Goal: Transaction & Acquisition: Book appointment/travel/reservation

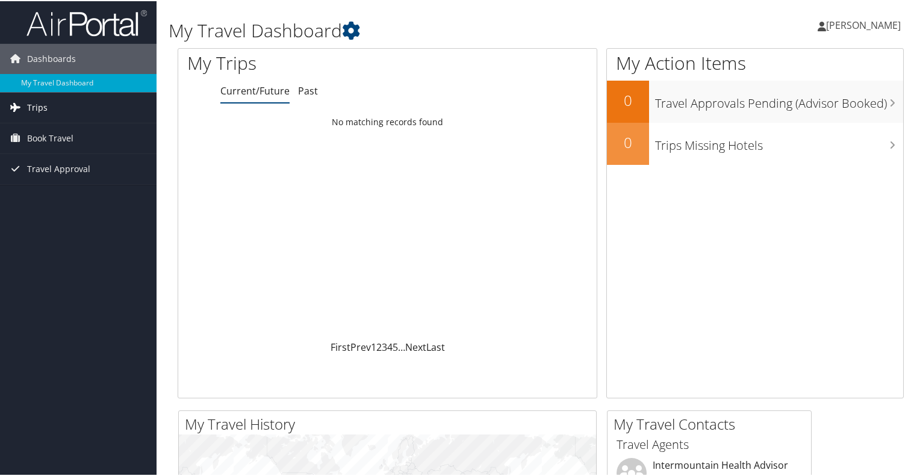
click at [39, 108] on span "Trips" at bounding box center [37, 107] width 20 height 30
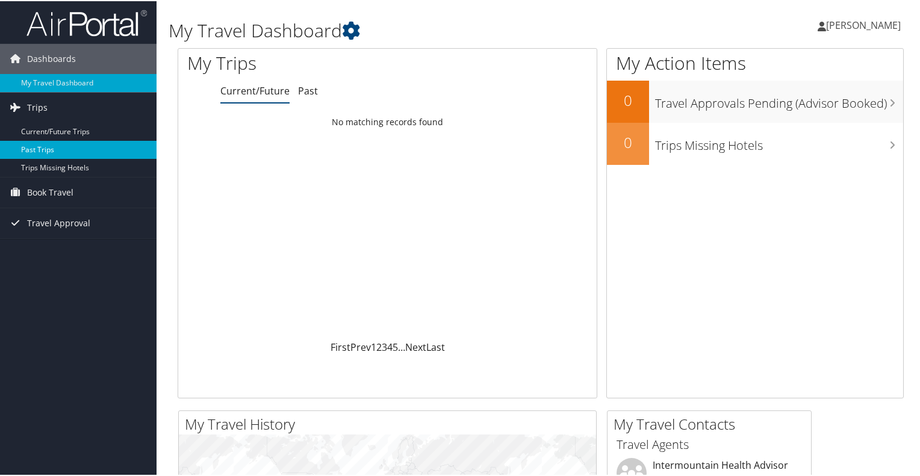
click at [46, 143] on link "Past Trips" at bounding box center [78, 149] width 157 height 18
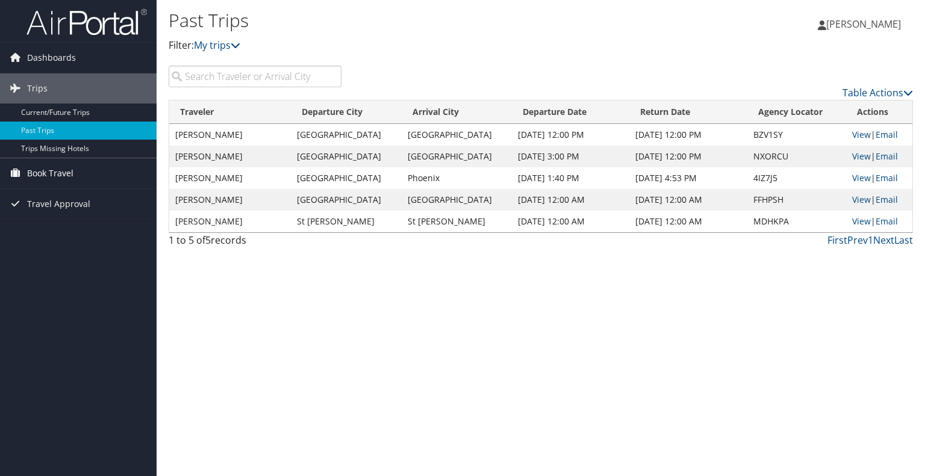
click at [47, 172] on span "Book Travel" at bounding box center [50, 173] width 46 height 30
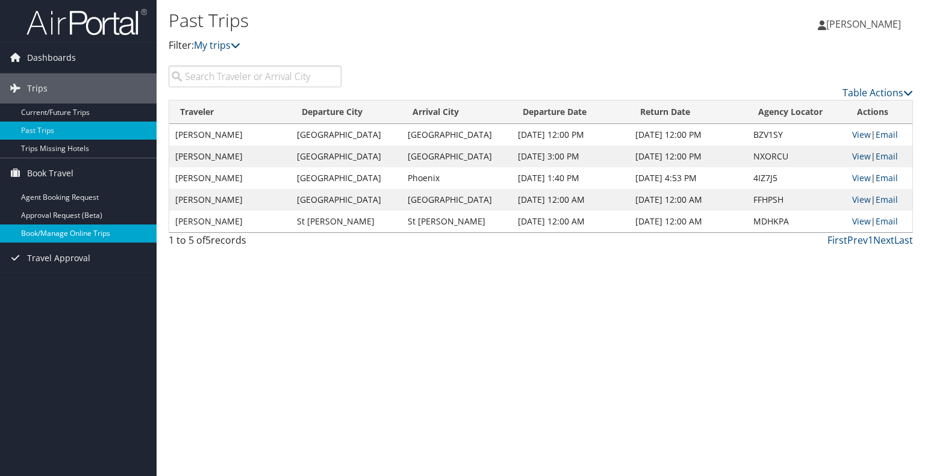
click at [58, 232] on link "Book/Manage Online Trips" at bounding box center [78, 234] width 157 height 18
click at [60, 234] on link "Book/Manage Online Trips" at bounding box center [78, 234] width 157 height 18
